Goal: Information Seeking & Learning: Check status

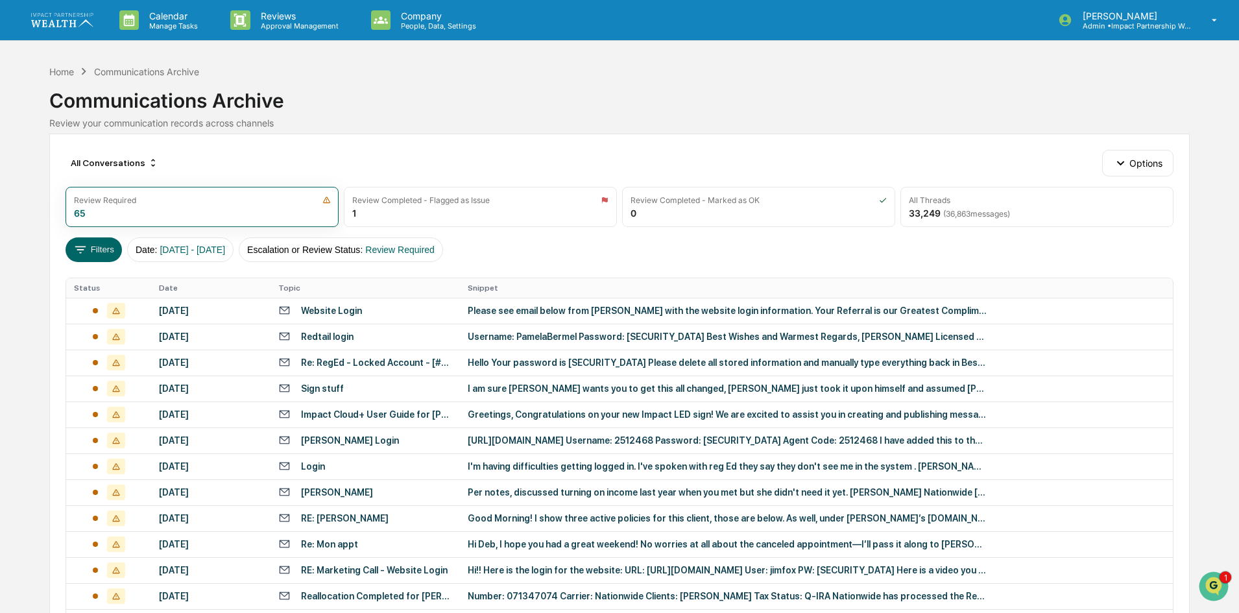
click at [350, 132] on div "Home Communications Archive Communications Archive Review your communication re…" at bounding box center [619, 98] width 1140 height 72
click at [99, 250] on button "Filters" at bounding box center [94, 249] width 56 height 25
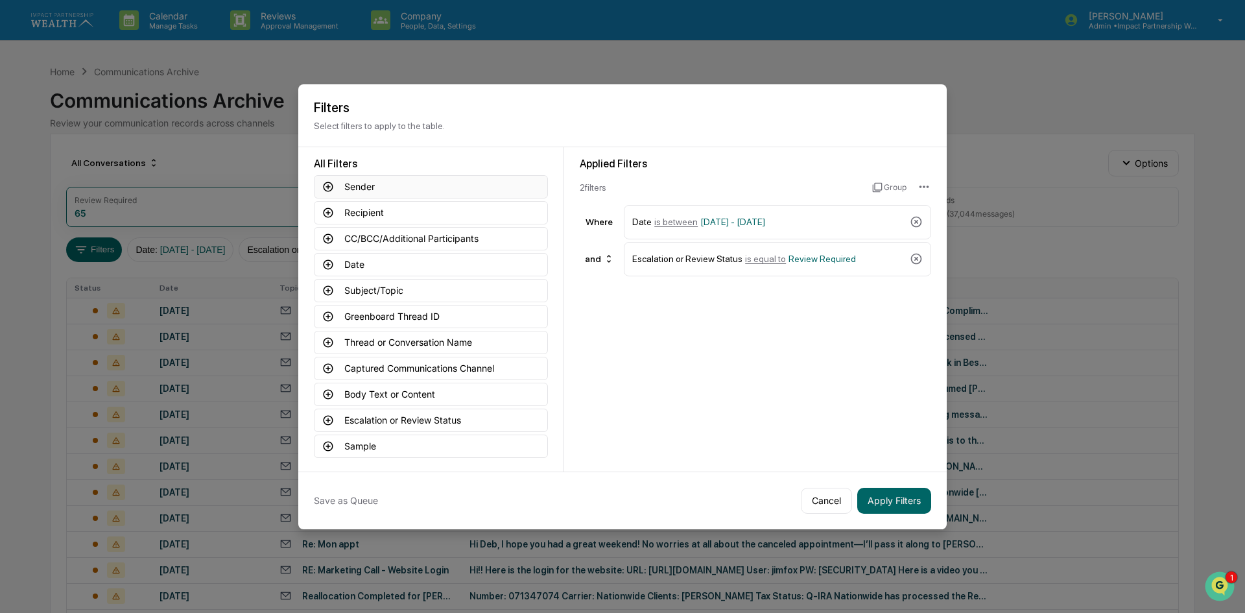
click at [422, 186] on button "Sender" at bounding box center [431, 186] width 234 height 23
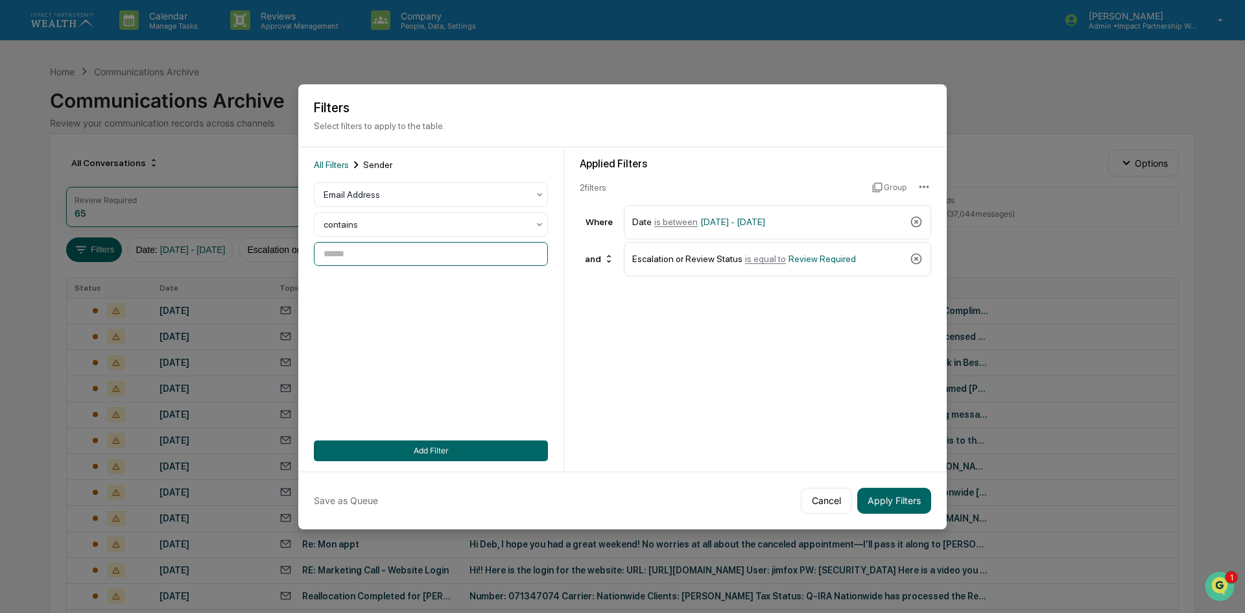
click at [399, 257] on input at bounding box center [431, 254] width 234 height 24
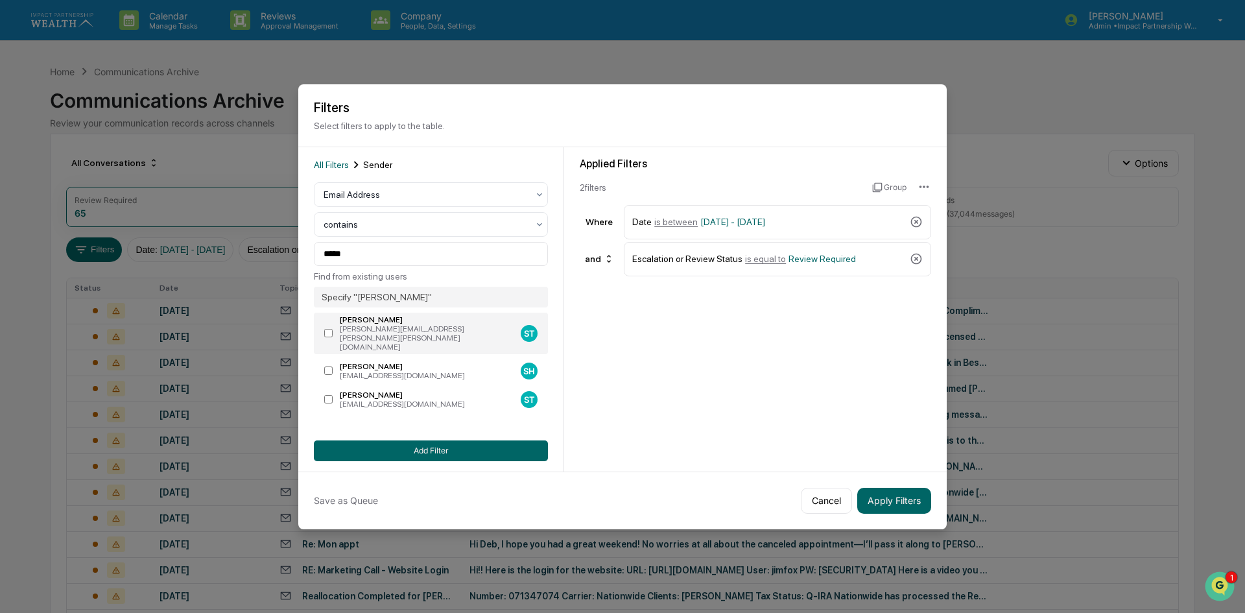
click at [425, 322] on div "[PERSON_NAME]" at bounding box center [428, 319] width 176 height 9
type input "**********"
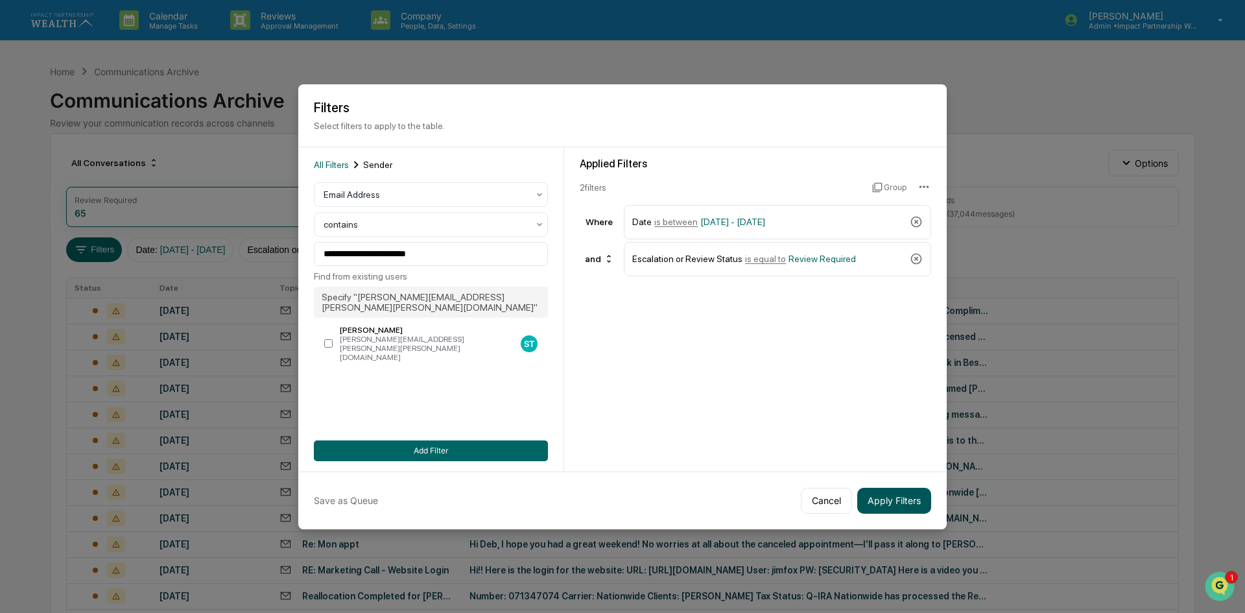
click at [889, 473] on button "Apply Filters" at bounding box center [894, 501] width 74 height 26
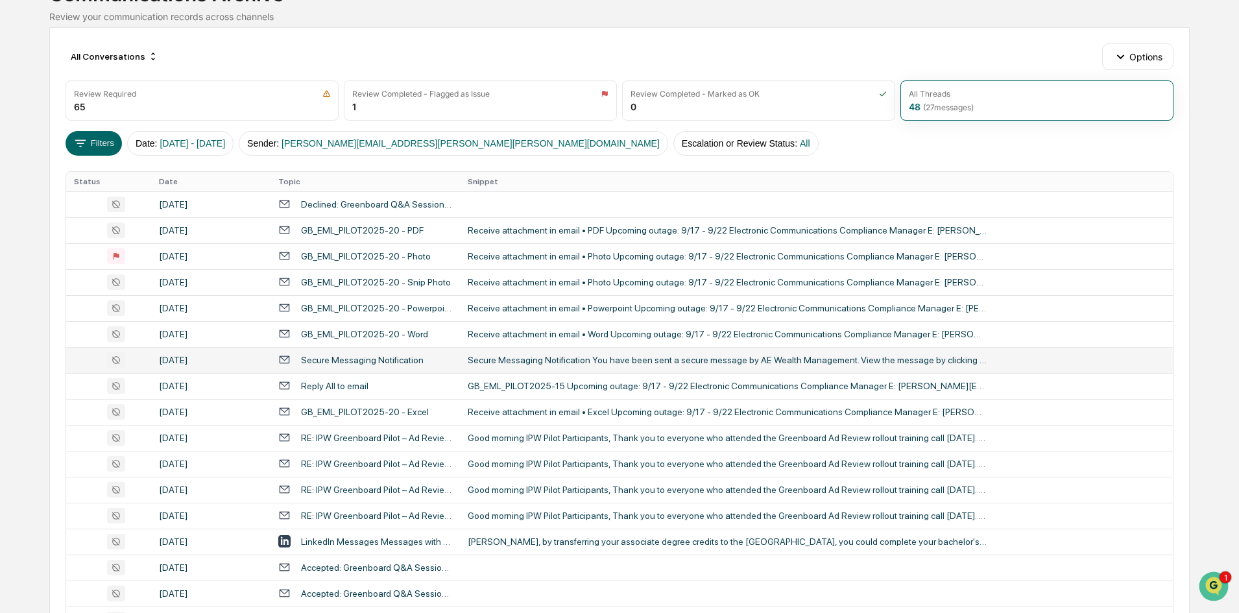
scroll to position [130, 0]
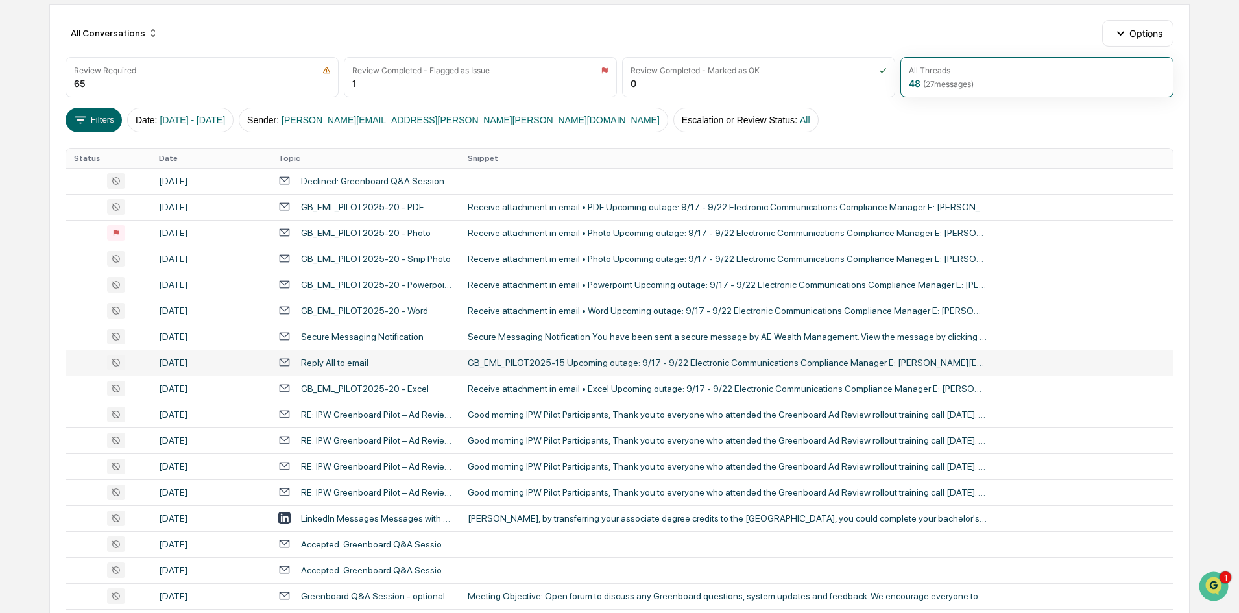
click at [182, 363] on div "[DATE]" at bounding box center [211, 362] width 104 height 10
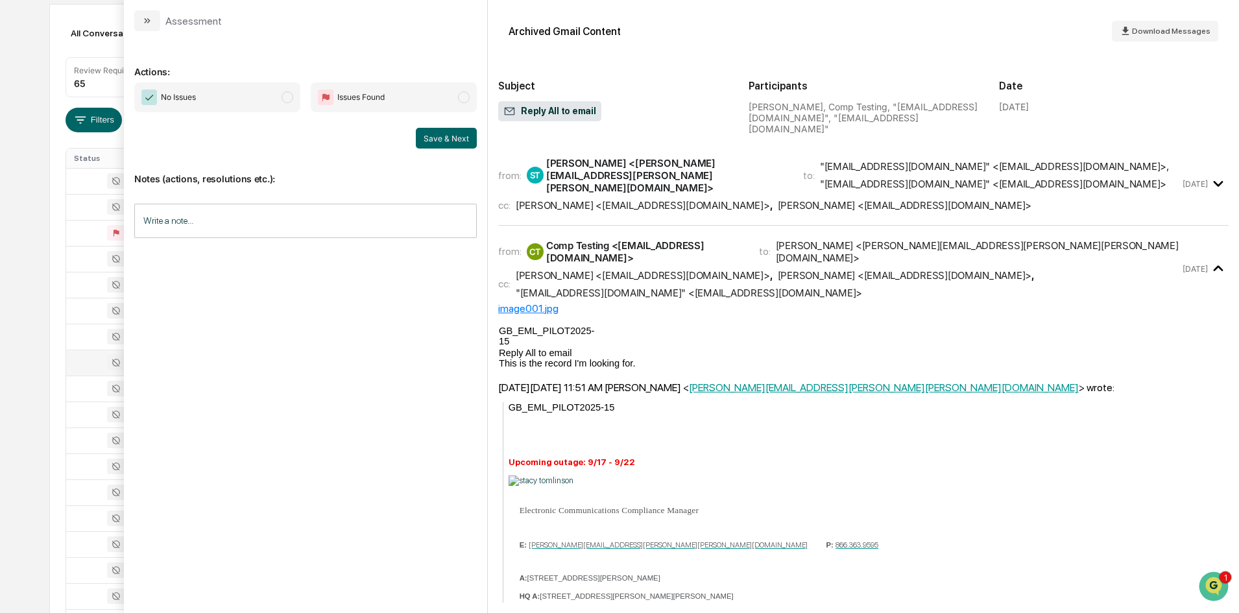
click at [235, 224] on input "Write a note..." at bounding box center [305, 221] width 342 height 34
click at [73, 183] on td at bounding box center [108, 181] width 84 height 26
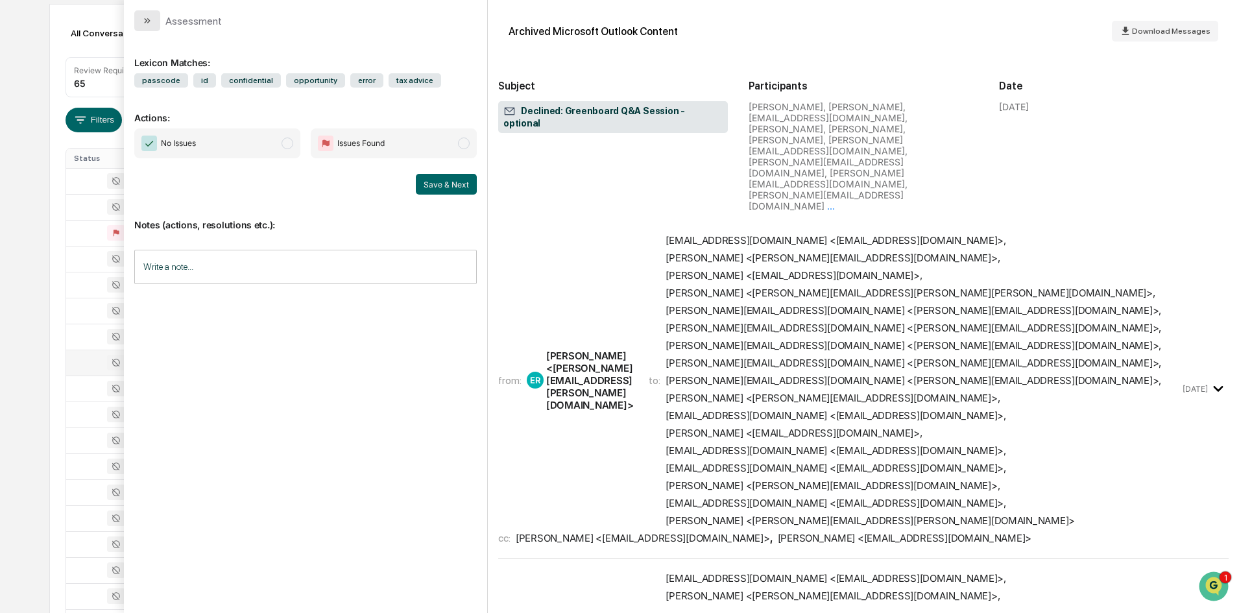
click at [143, 21] on icon "modal" at bounding box center [147, 21] width 10 height 10
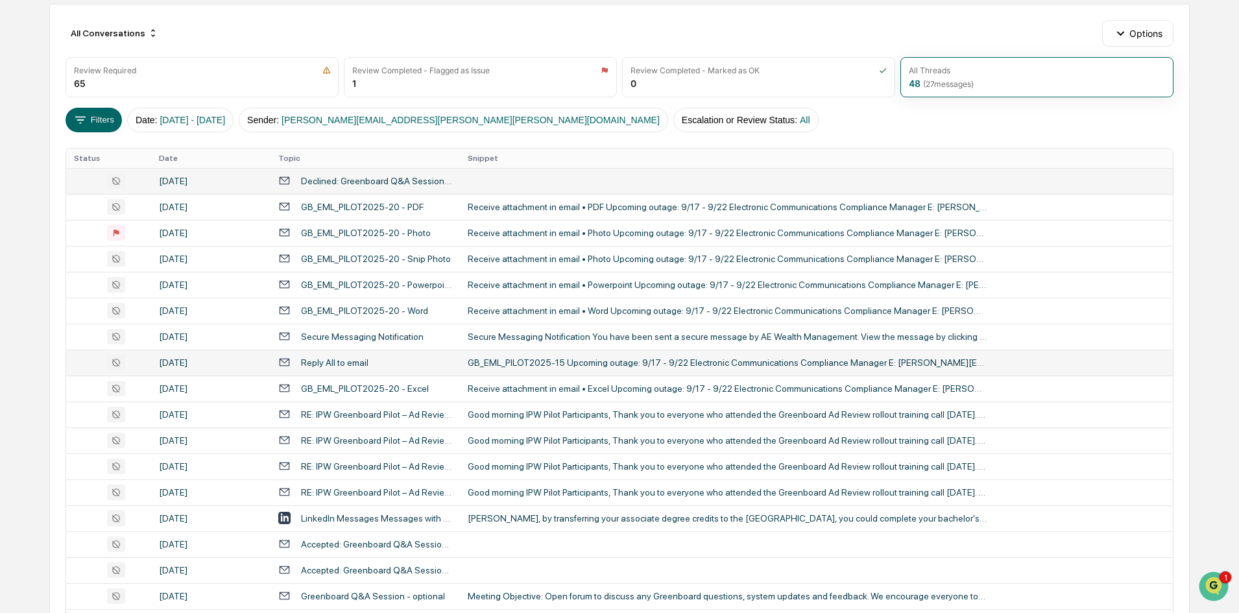
click at [219, 180] on div "[DATE]" at bounding box center [211, 181] width 104 height 10
click at [181, 203] on div "[DATE]" at bounding box center [211, 207] width 104 height 10
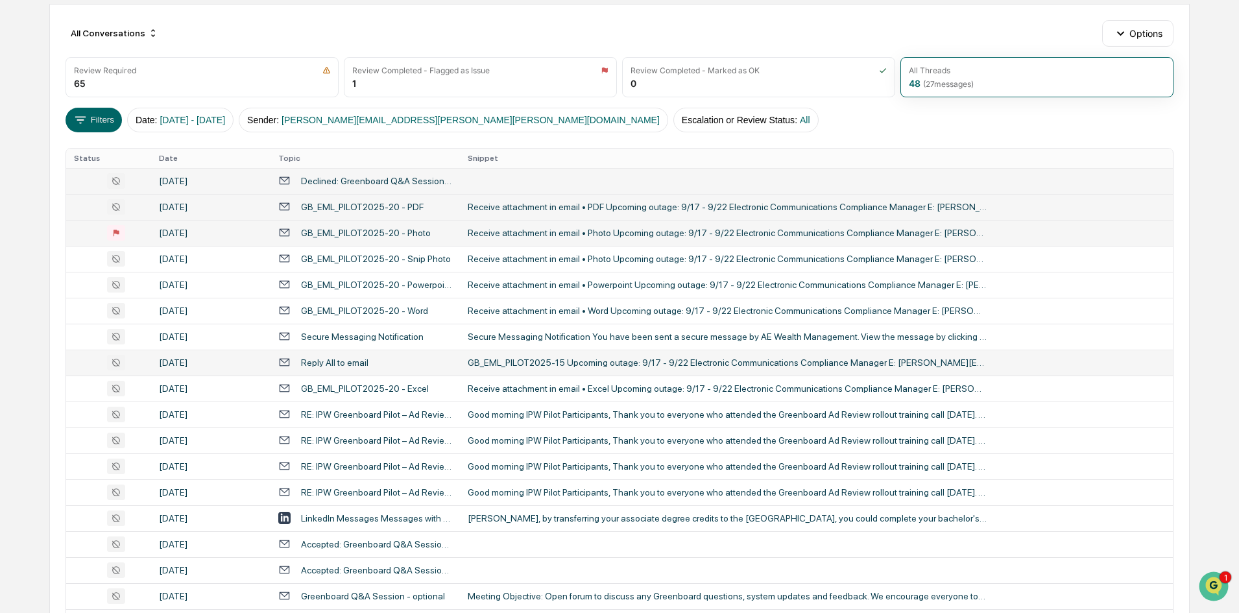
click at [194, 228] on div "[DATE]" at bounding box center [211, 233] width 104 height 10
click at [192, 256] on div "[DATE]" at bounding box center [211, 259] width 104 height 10
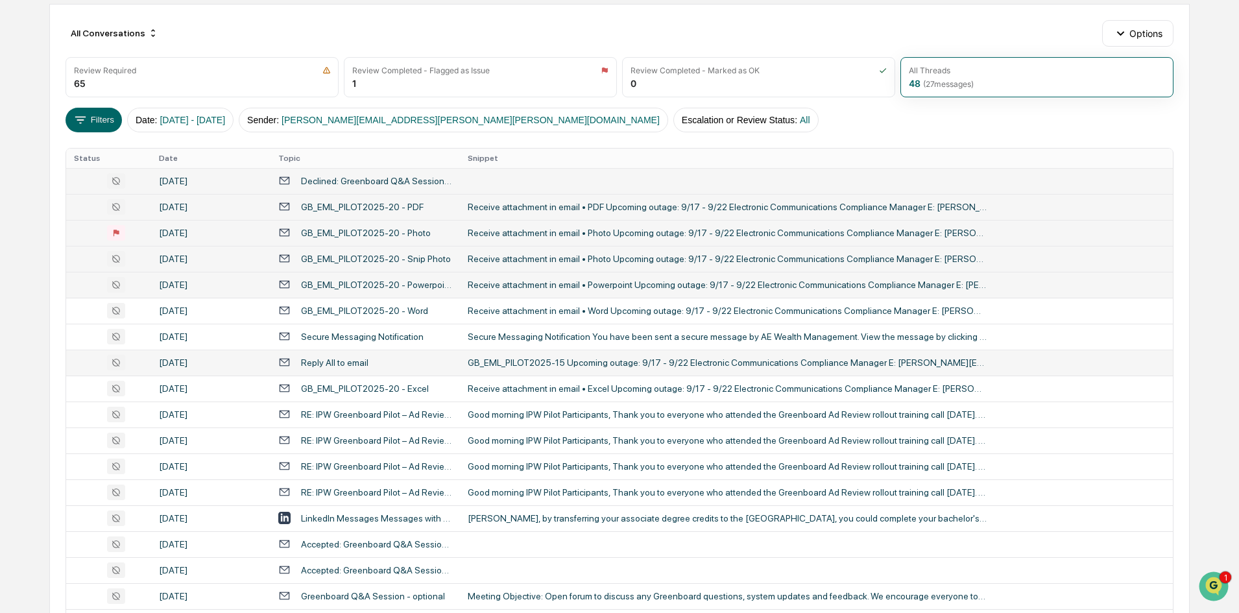
click at [216, 278] on td "[DATE]" at bounding box center [210, 285] width 119 height 26
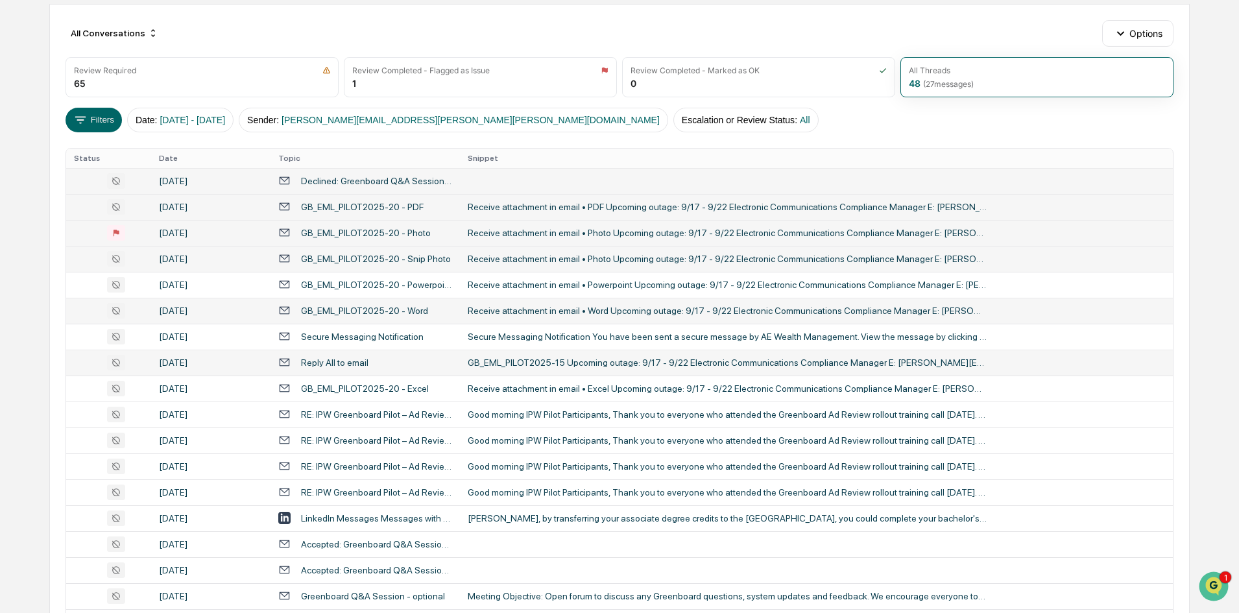
click at [206, 316] on td "[DATE]" at bounding box center [210, 311] width 119 height 26
click at [206, 339] on div "[DATE]" at bounding box center [211, 336] width 104 height 10
